Goal: Information Seeking & Learning: Learn about a topic

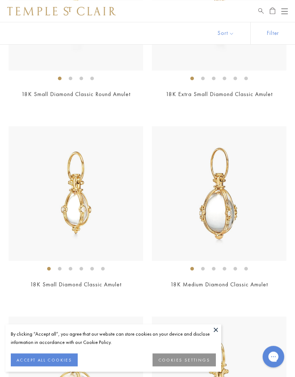
scroll to position [2343, 0]
click at [234, 220] on img at bounding box center [219, 194] width 134 height 134
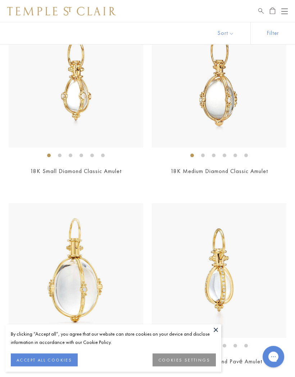
scroll to position [2458, 0]
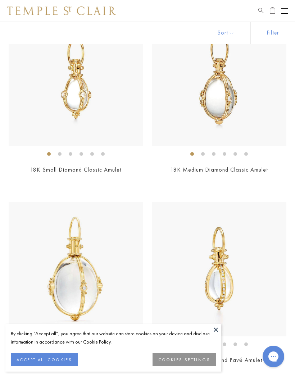
click at [88, 95] on img at bounding box center [76, 79] width 134 height 134
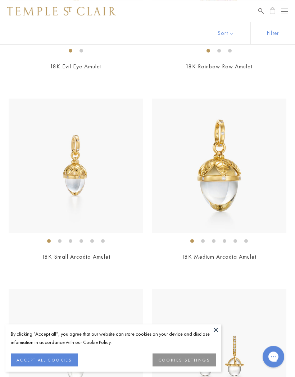
scroll to position [4652, 0]
click at [81, 168] on img at bounding box center [76, 166] width 134 height 134
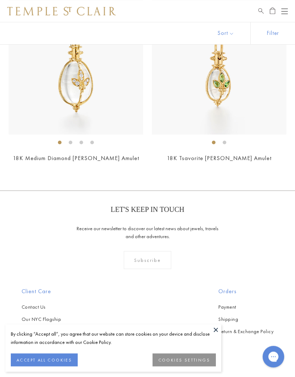
scroll to position [5320, 0]
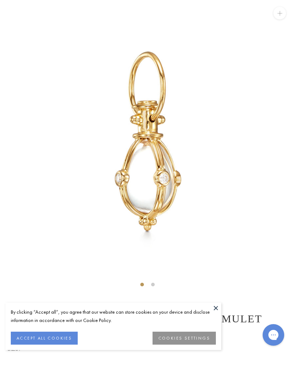
click at [219, 324] on button at bounding box center [215, 329] width 11 height 11
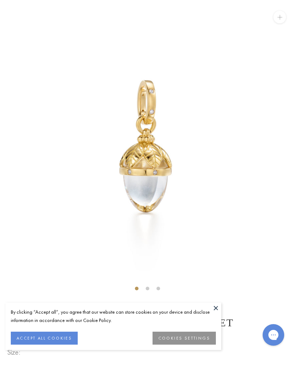
click at [219, 324] on button at bounding box center [215, 329] width 11 height 11
